Goal: Navigation & Orientation: Find specific page/section

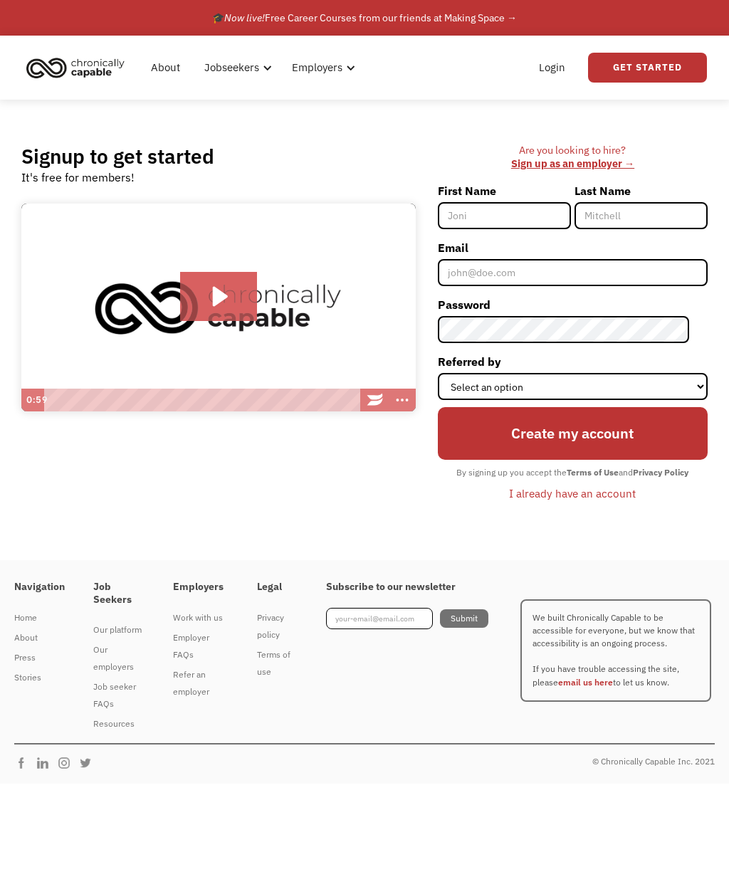
click at [542, 90] on link "Login" at bounding box center [551, 68] width 43 height 46
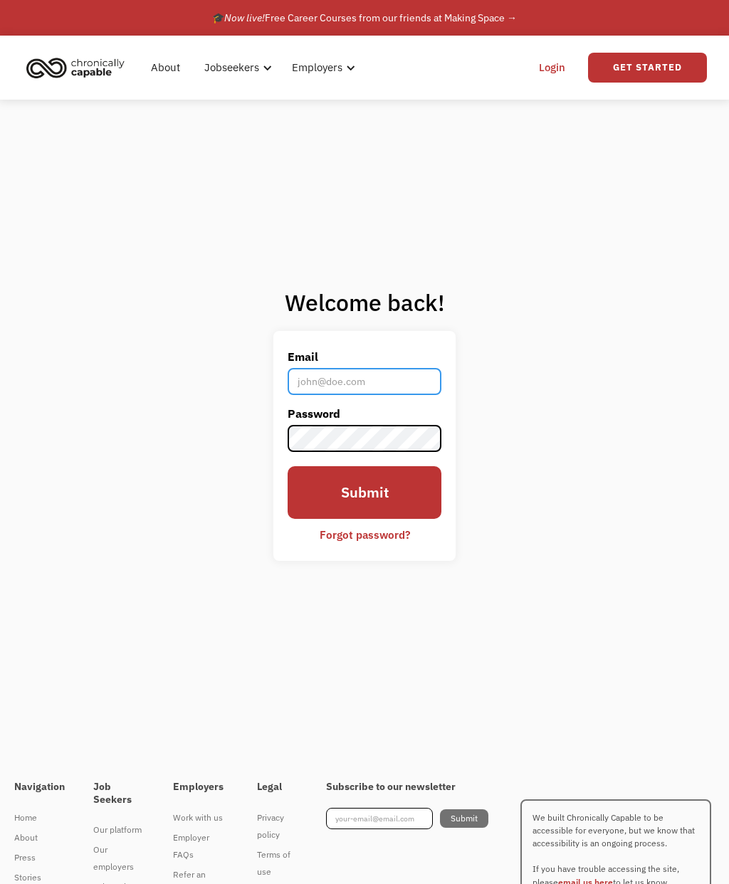
type input "[EMAIL_ADDRESS][DOMAIN_NAME]"
click at [384, 519] on input "Submit" at bounding box center [365, 492] width 154 height 53
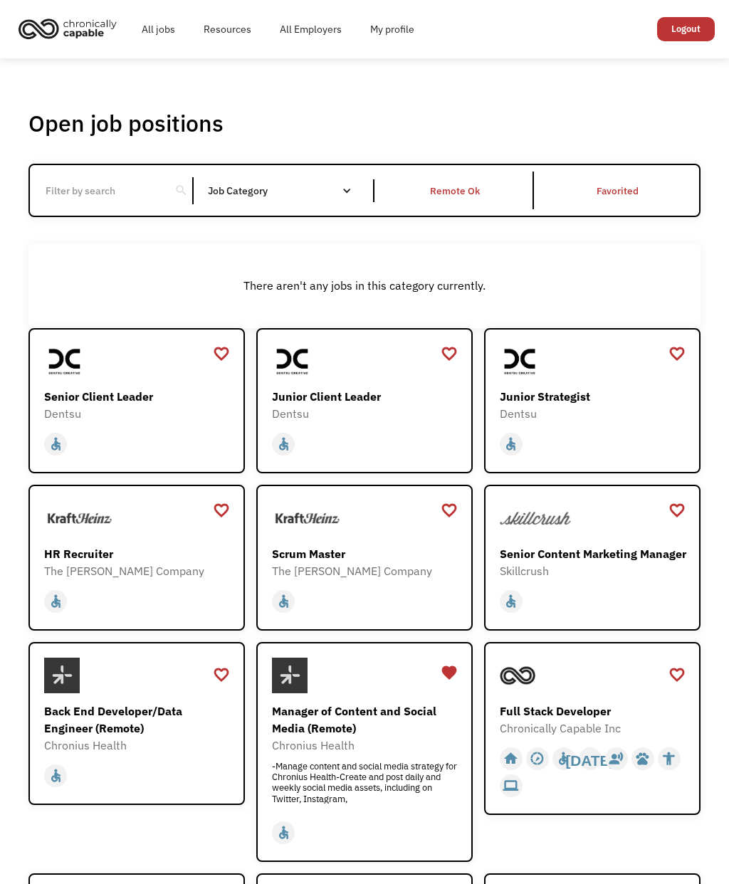
click at [391, 45] on link "My profile" at bounding box center [392, 29] width 73 height 46
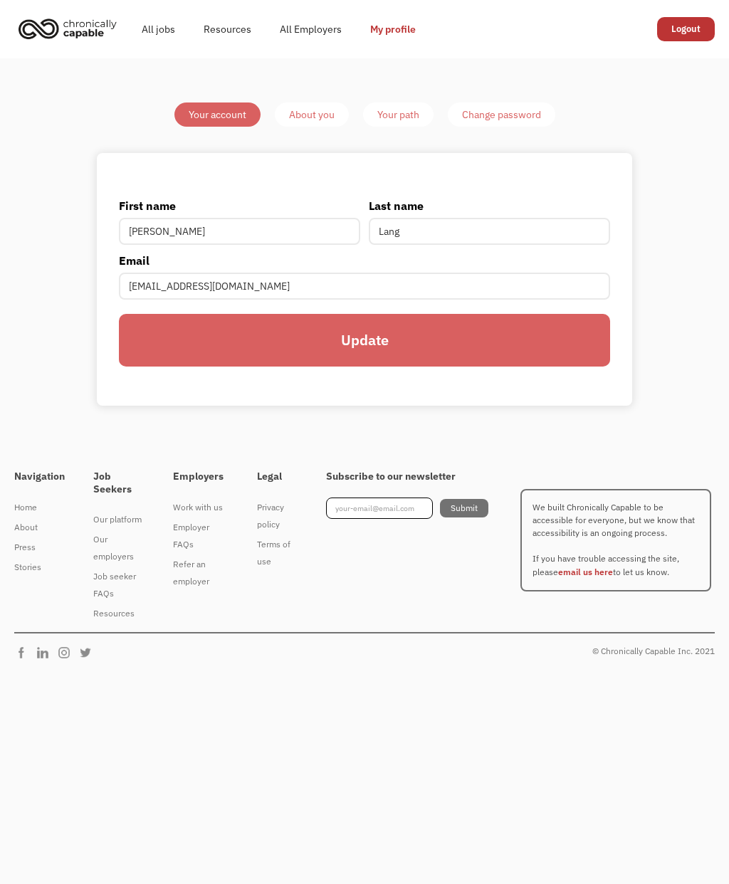
click at [154, 34] on link "All jobs" at bounding box center [158, 29] width 62 height 46
